Goal: Browse casually

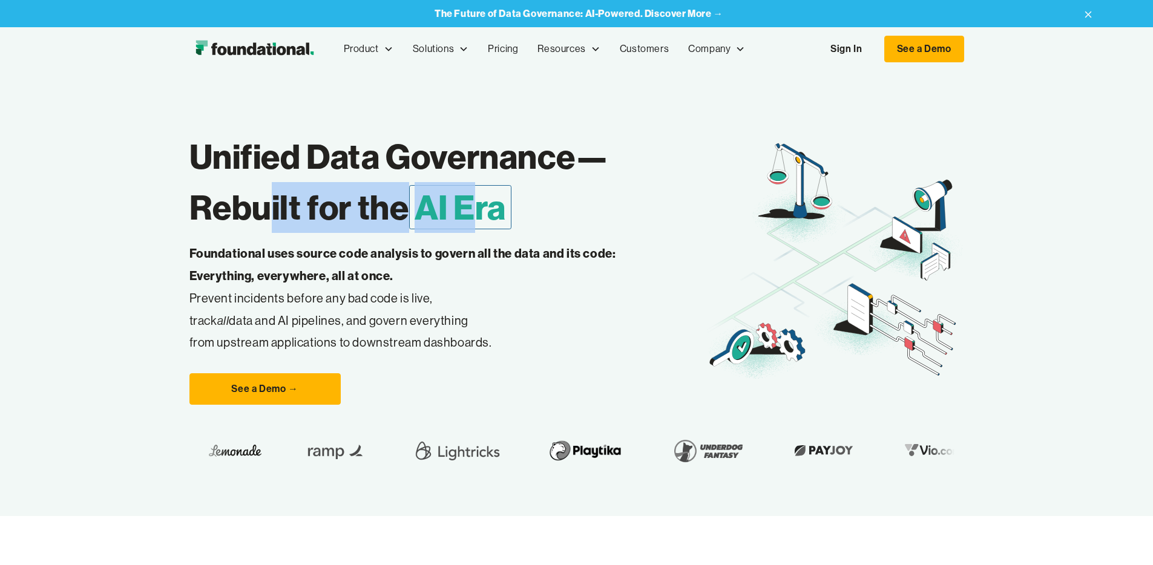
drag, startPoint x: 176, startPoint y: 240, endPoint x: 384, endPoint y: 252, distance: 207.9
click at [384, 233] on h1 "Unified Data Governance— Rebuilt for the AI Era" at bounding box center [447, 182] width 516 height 102
click at [409, 229] on span "AI Era" at bounding box center [460, 207] width 103 height 44
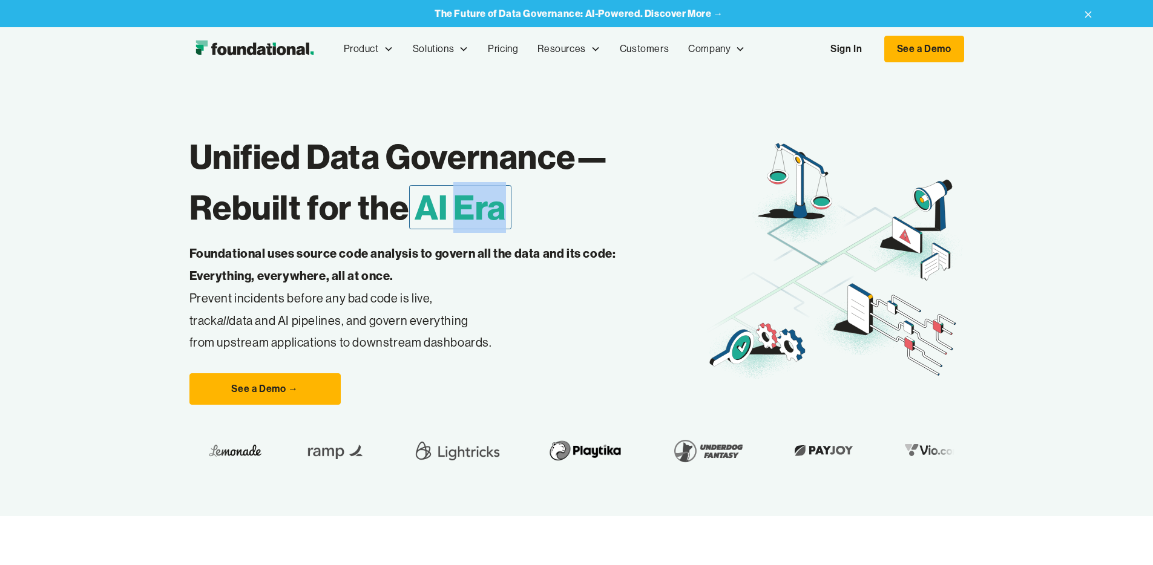
click at [409, 229] on span "AI Era" at bounding box center [460, 207] width 103 height 44
click at [413, 354] on p "Foundational uses source code analysis to govern all the data and its code: Eve…" at bounding box center [421, 298] width 465 height 111
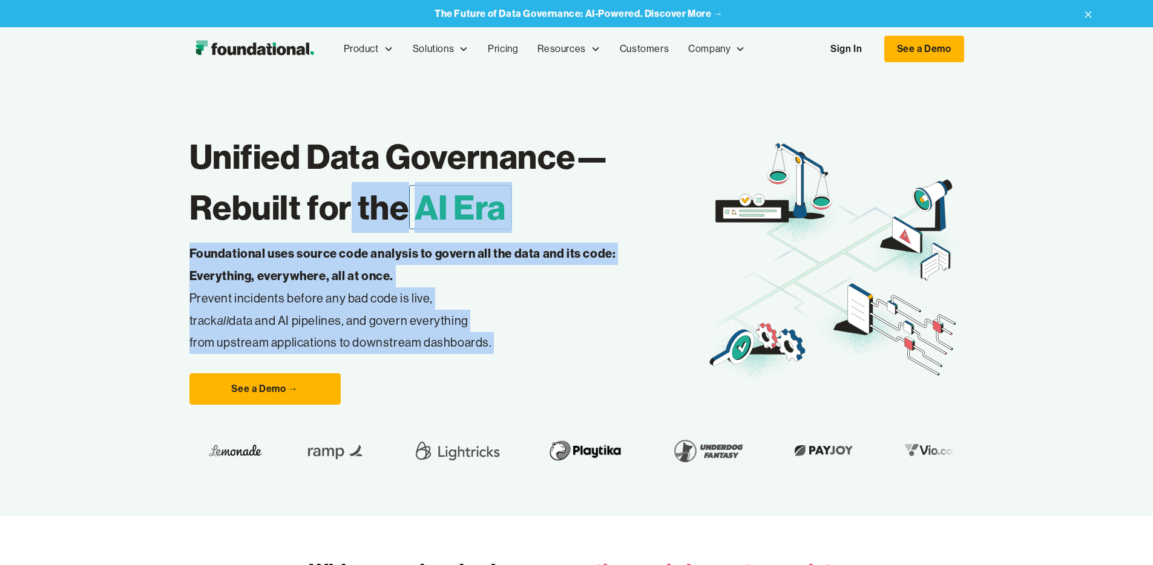
drag, startPoint x: 514, startPoint y: 406, endPoint x: 249, endPoint y: 263, distance: 301.1
click at [249, 263] on div "Unified Data Governance— Rebuilt for the AI Era Foundational uses source code a…" at bounding box center [447, 262] width 516 height 286
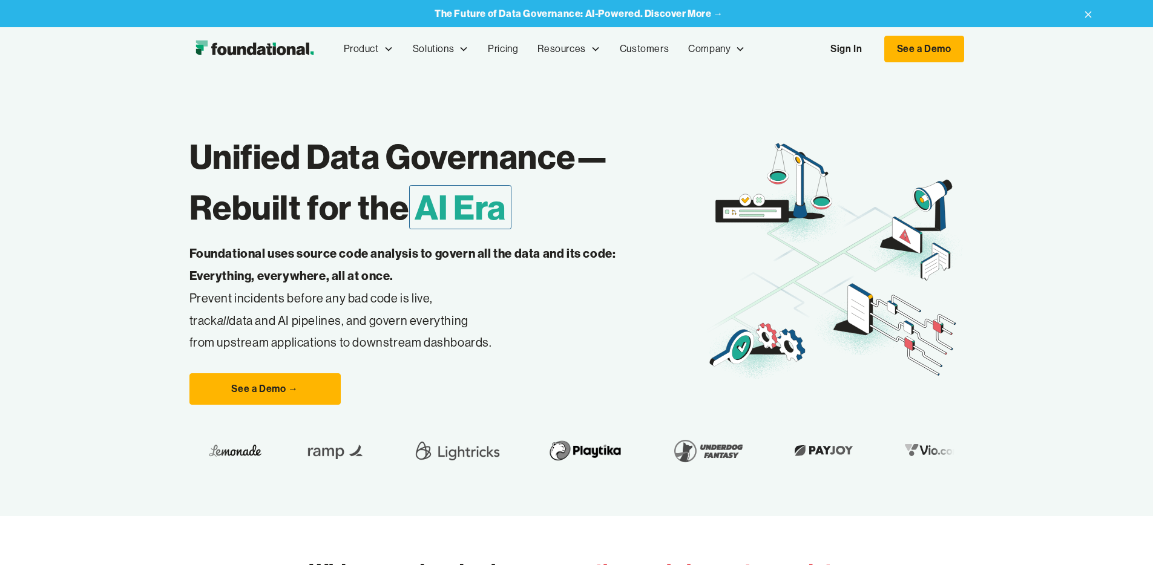
click at [189, 233] on h1 "Unified Data Governance— Rebuilt for the AI Era" at bounding box center [447, 182] width 516 height 102
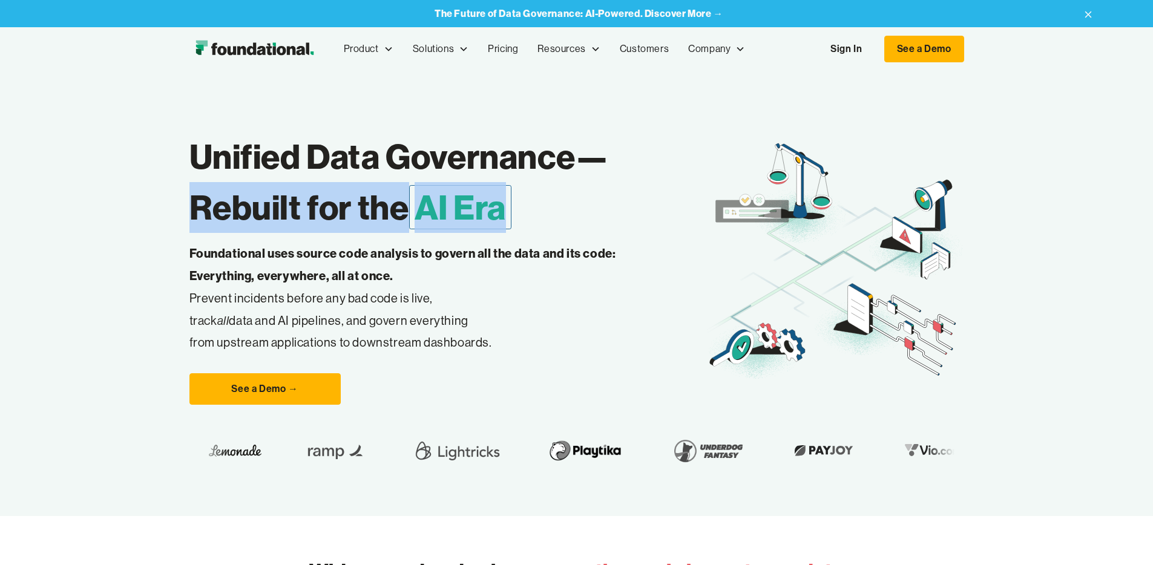
drag, startPoint x: 152, startPoint y: 247, endPoint x: 421, endPoint y: 260, distance: 268.4
click at [420, 233] on h1 "Unified Data Governance— Rebuilt for the AI Era" at bounding box center [447, 182] width 516 height 102
click at [421, 233] on h1 "Unified Data Governance— Rebuilt for the AI Era" at bounding box center [447, 182] width 516 height 102
drag, startPoint x: 421, startPoint y: 261, endPoint x: 26, endPoint y: 244, distance: 394.9
click at [26, 244] on div "Unified Data Governance— Rebuilt for the AI Era Foundational uses source code a…" at bounding box center [576, 293] width 1153 height 445
